Goal: Information Seeking & Learning: Learn about a topic

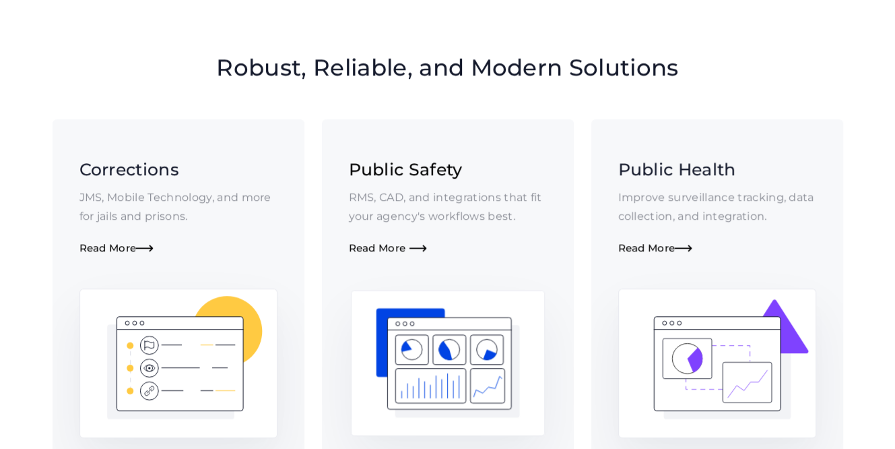
scroll to position [943, 0]
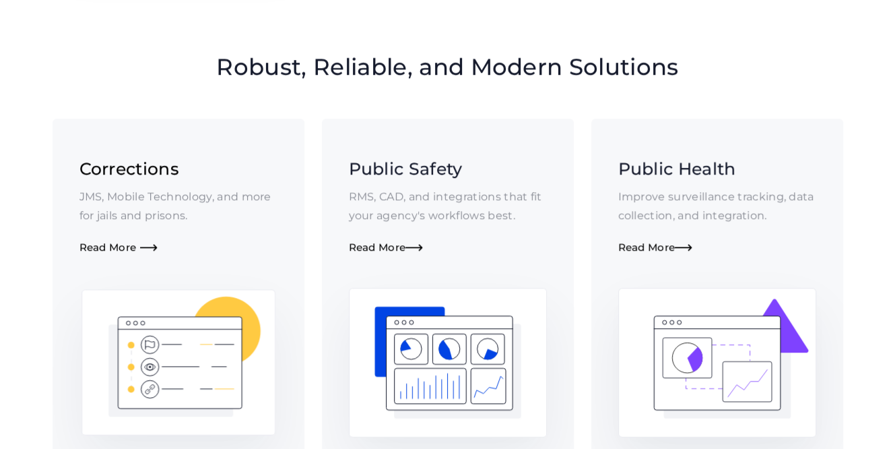
click at [135, 167] on h3 "Corrections" at bounding box center [178, 168] width 198 height 24
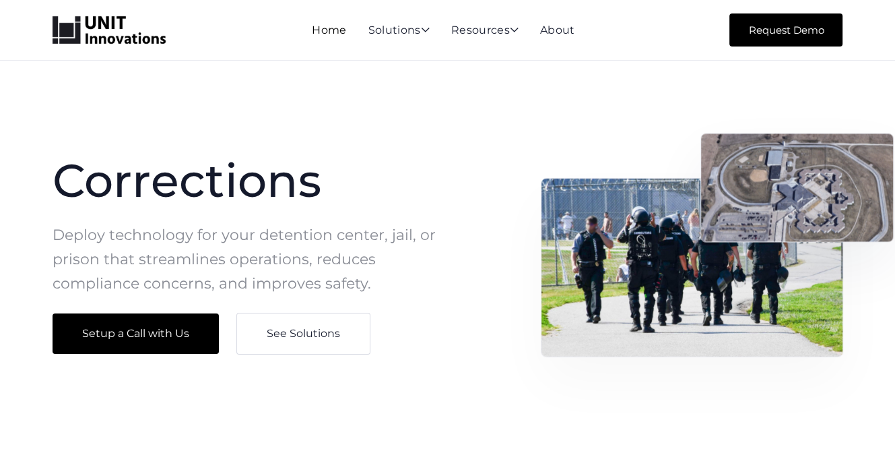
click at [327, 25] on link "Home" at bounding box center [329, 30] width 34 height 13
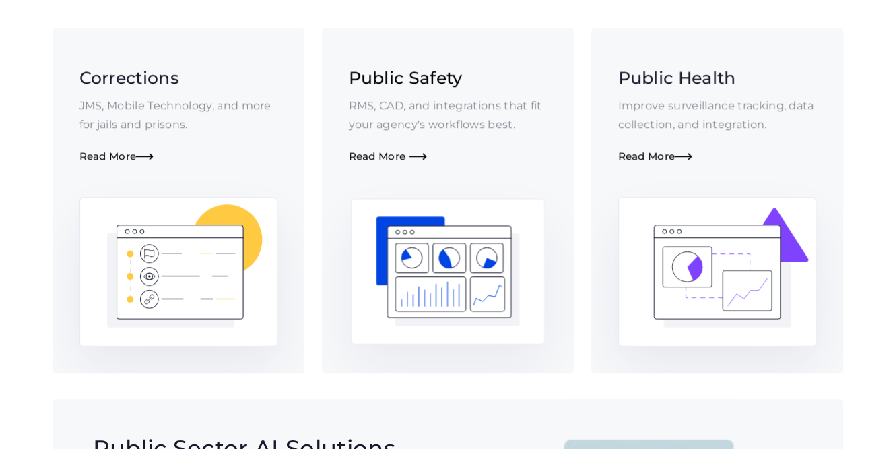
scroll to position [1010, 0]
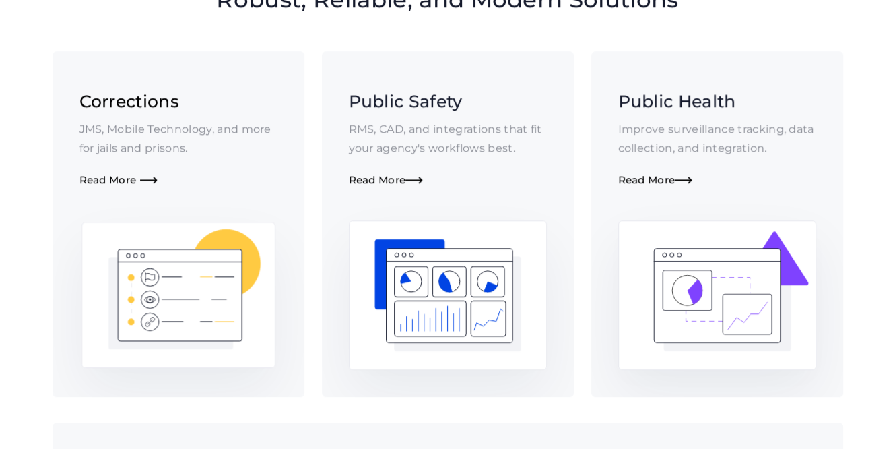
click at [158, 179] on span "" at bounding box center [149, 180] width 18 height 11
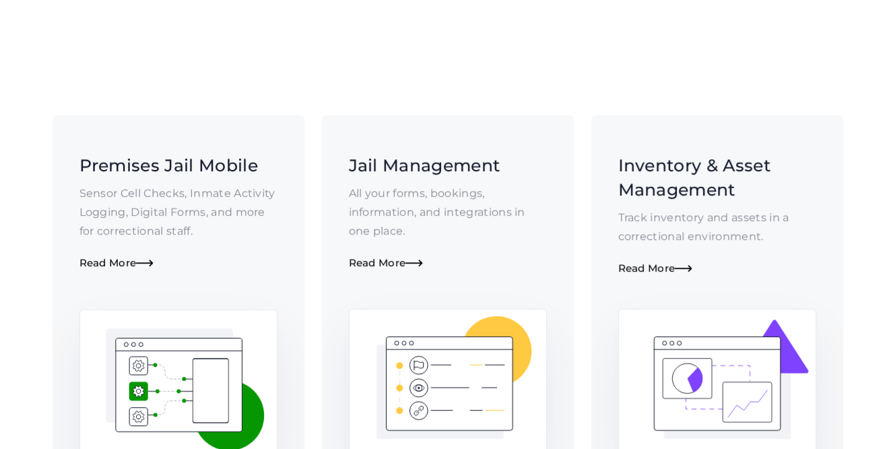
scroll to position [472, 0]
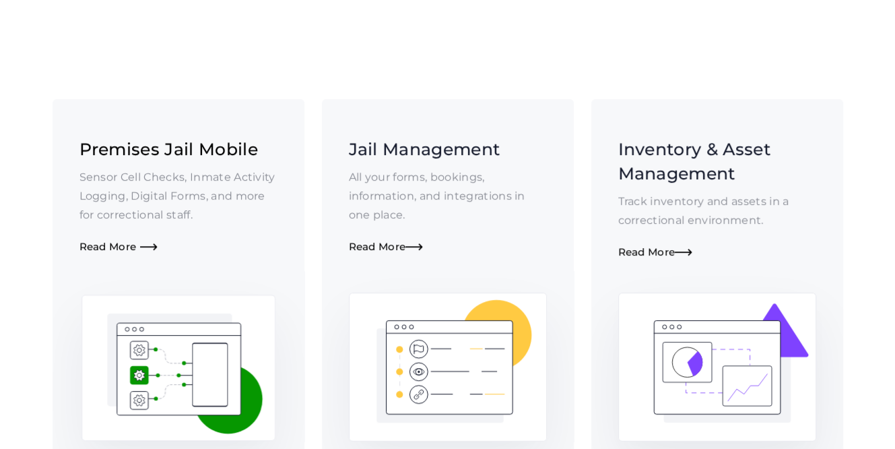
click at [146, 154] on h3 "Premises Jail Mobile" at bounding box center [178, 149] width 198 height 24
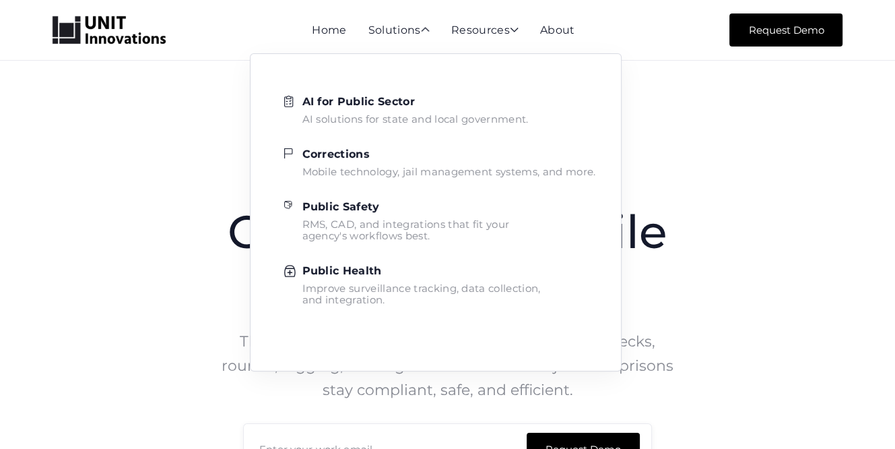
click at [310, 153] on strong "Corrections" at bounding box center [336, 154] width 68 height 13
